Goal: Task Accomplishment & Management: Use online tool/utility

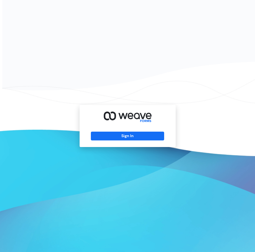
click at [129, 131] on div "Sign In" at bounding box center [128, 126] width 96 height 42
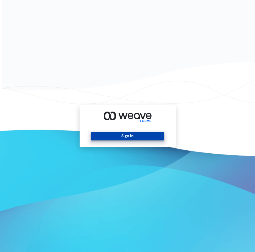
click at [133, 136] on button "Sign In" at bounding box center [127, 135] width 73 height 9
